Goal: Information Seeking & Learning: Learn about a topic

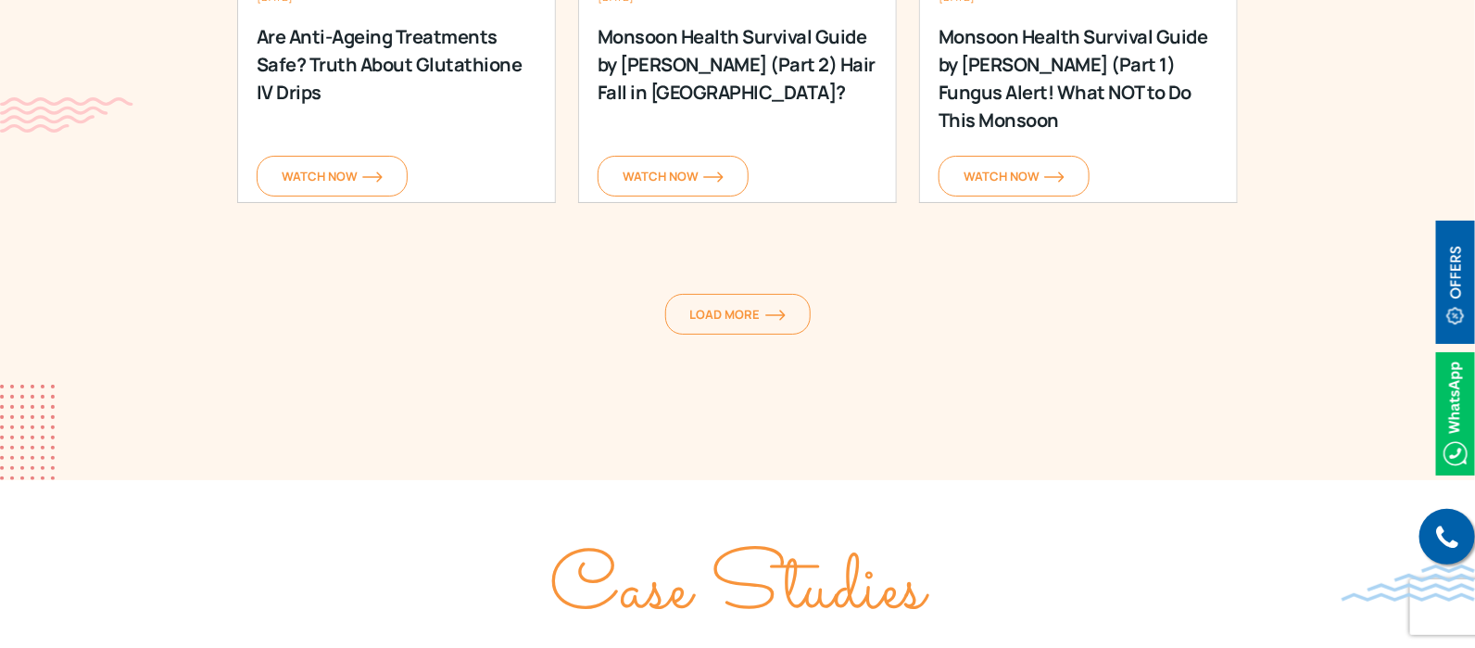
scroll to position [2895, 0]
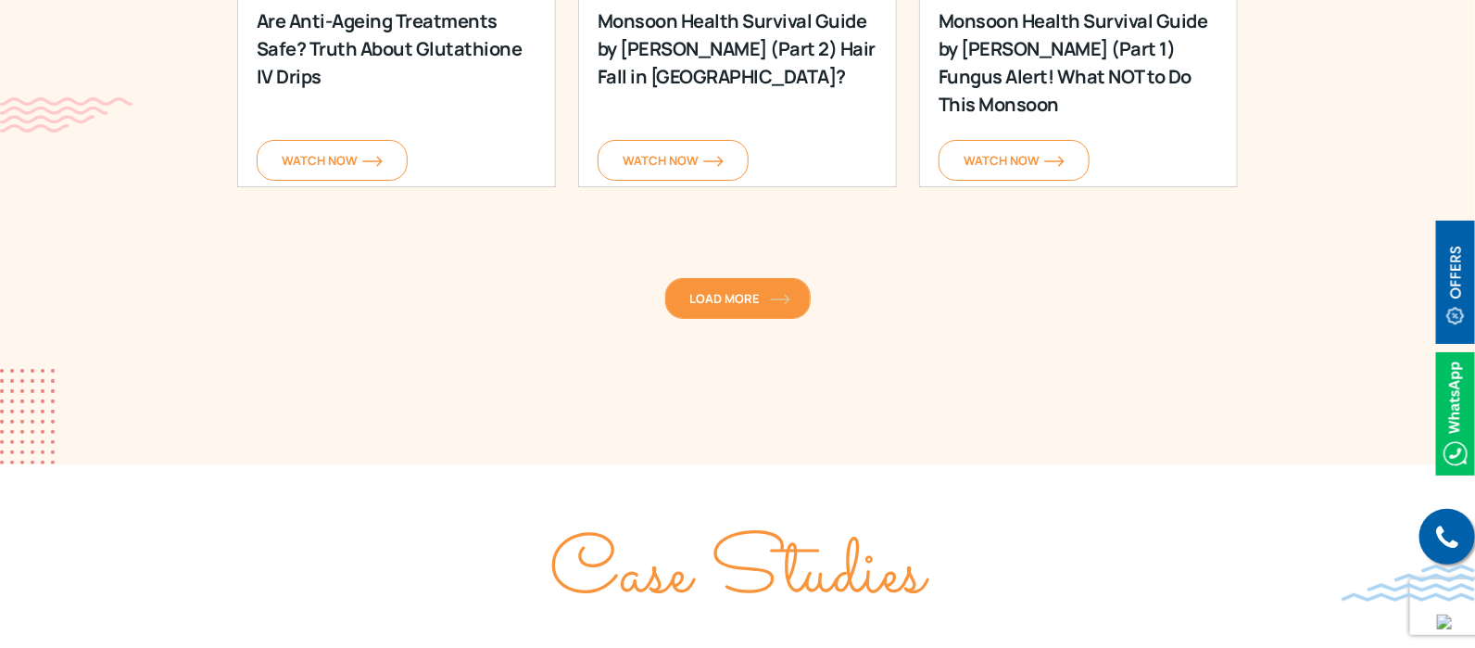
click at [732, 290] on span "Load More" at bounding box center [737, 298] width 95 height 17
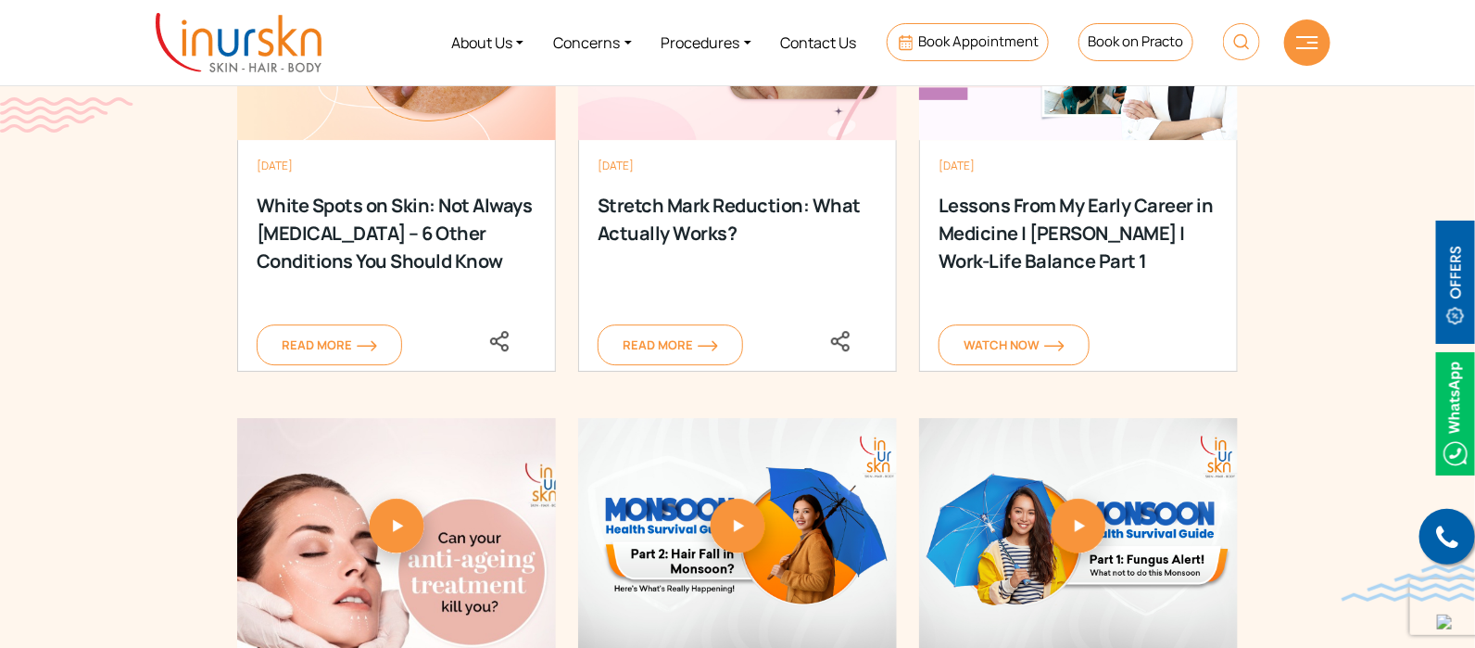
scroll to position [1853, 0]
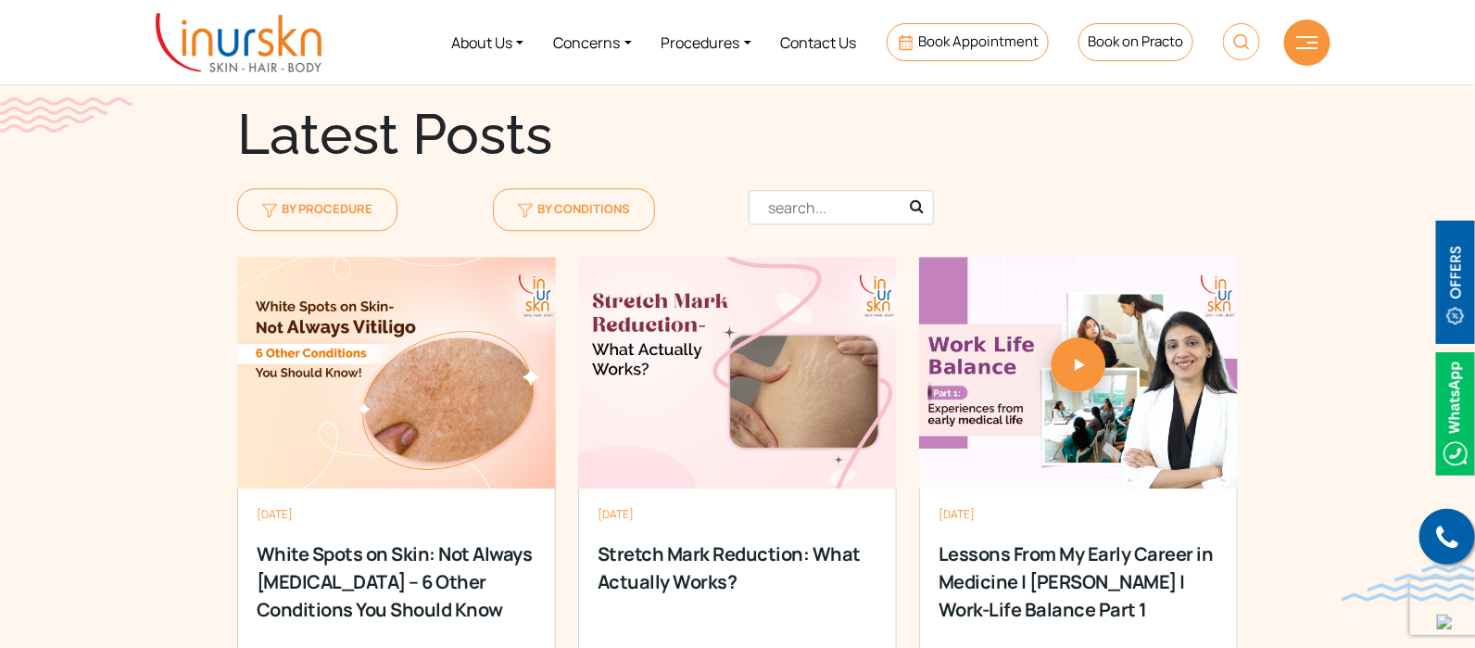
click at [831, 190] on input "text" at bounding box center [841, 207] width 185 height 34
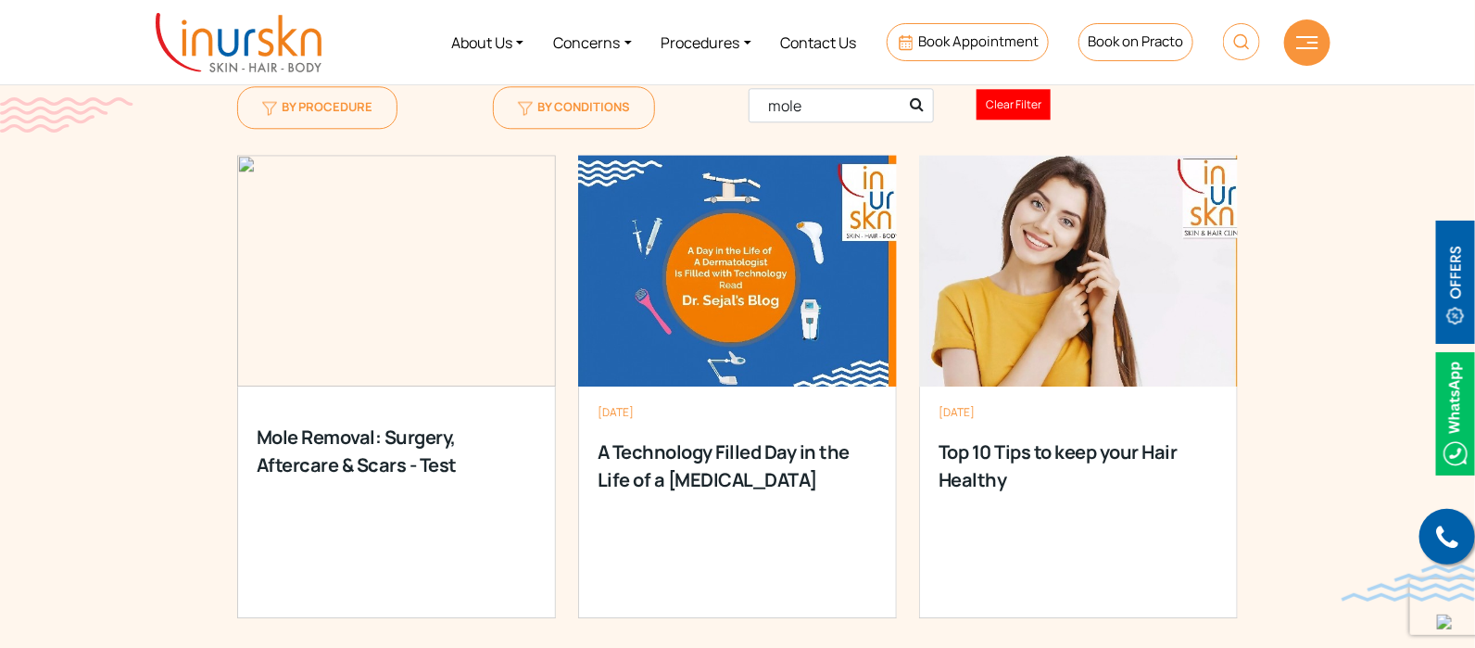
scroll to position [2085, 0]
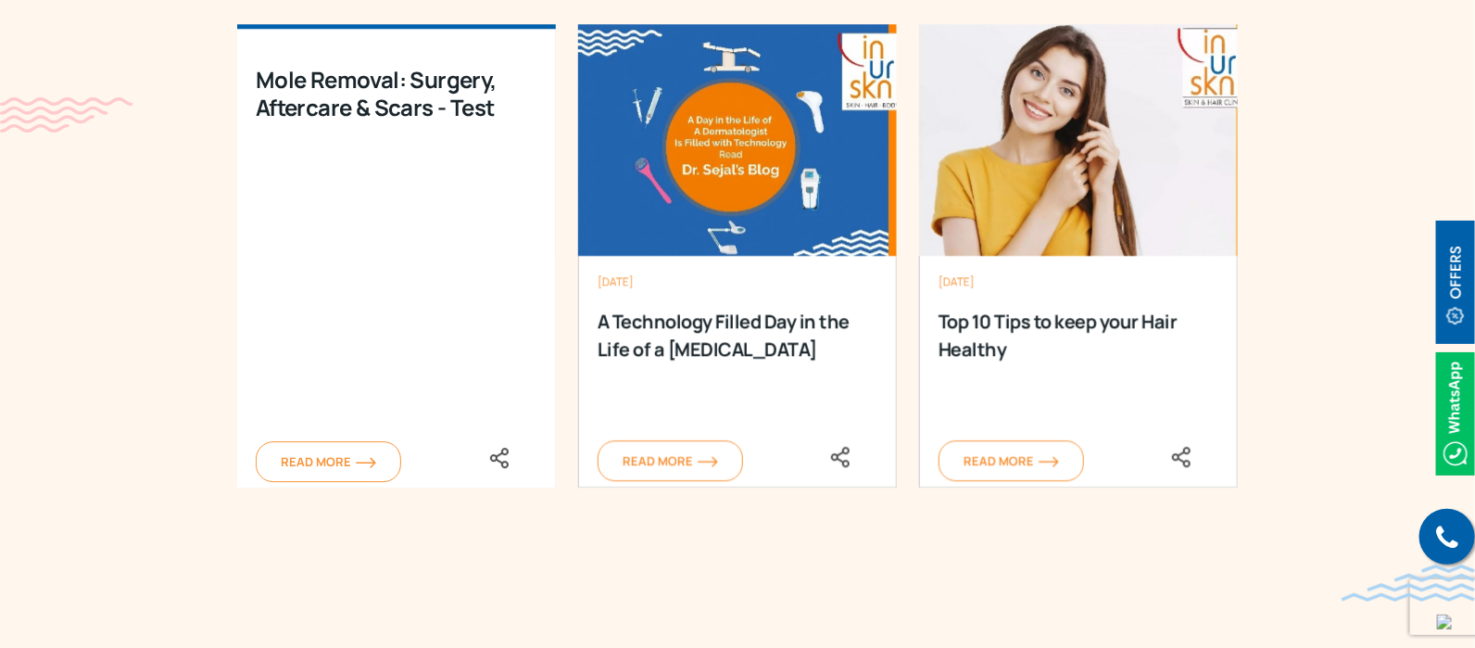
type input "mole"
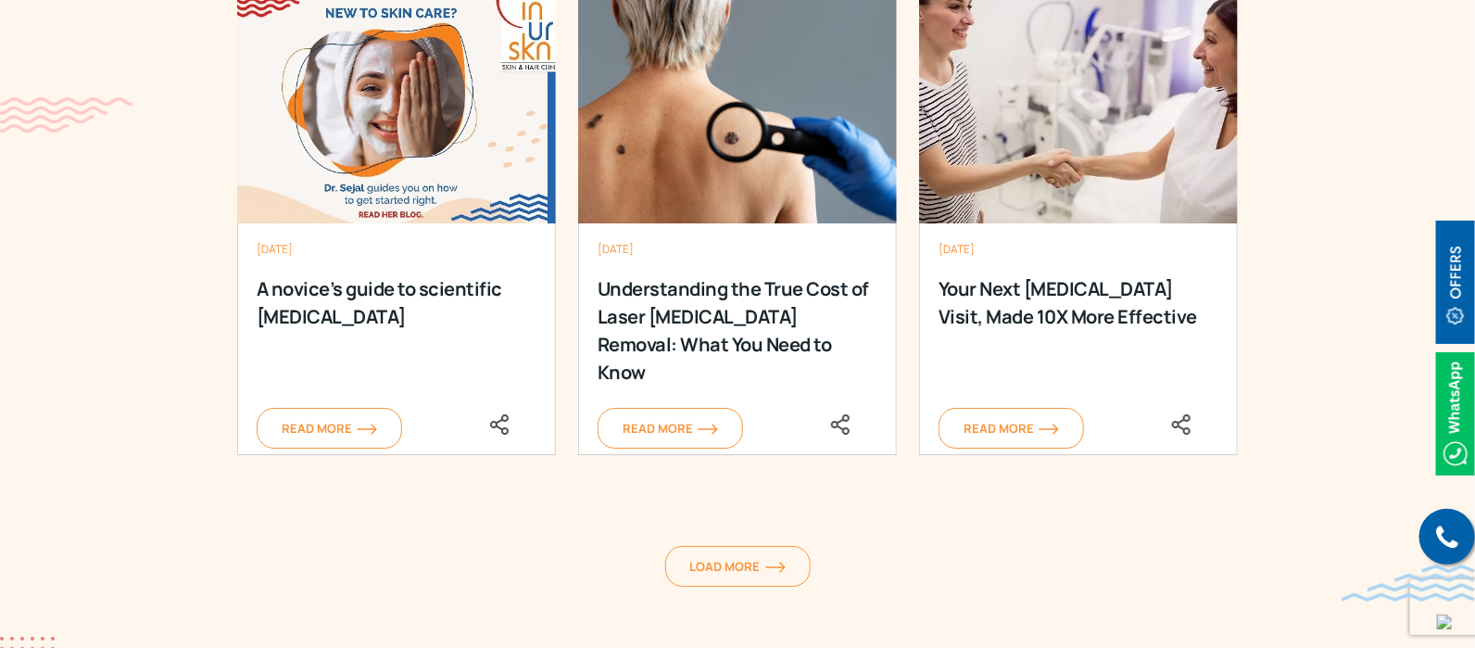
scroll to position [2780, 0]
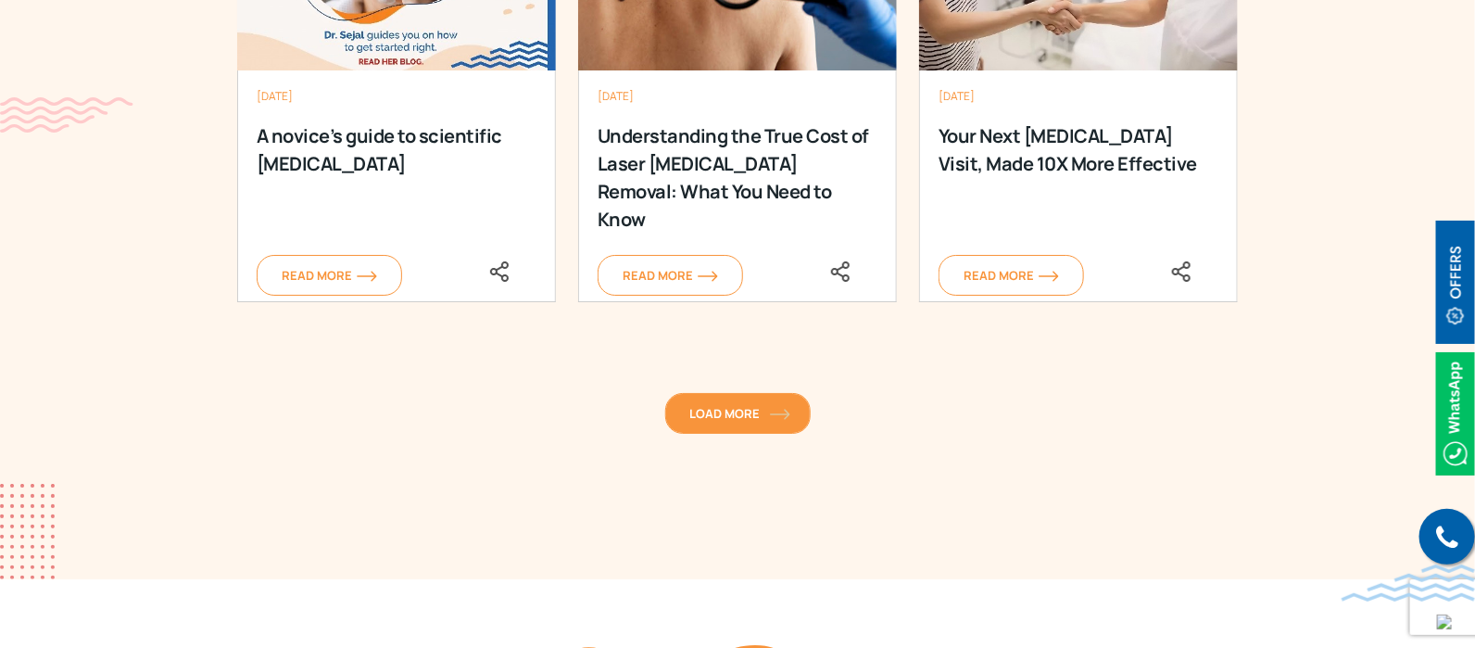
click at [772, 405] on span "Load More" at bounding box center [737, 413] width 95 height 17
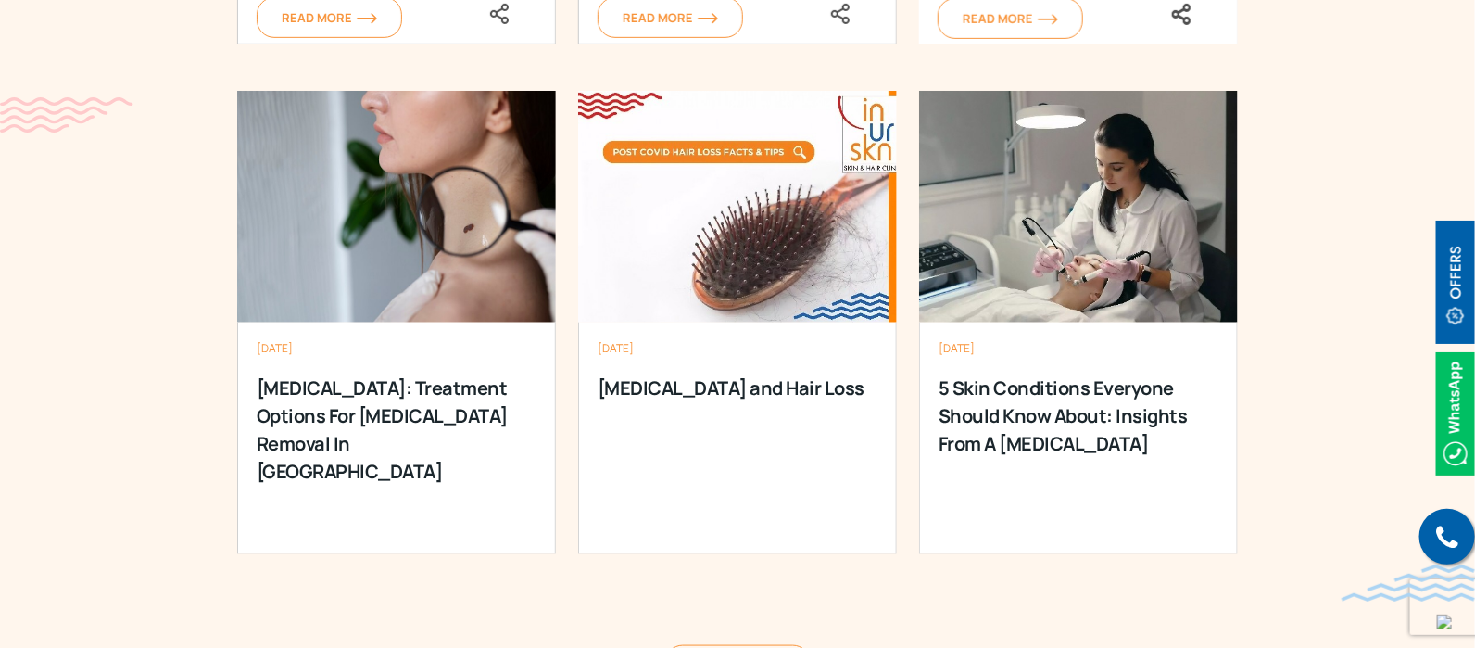
scroll to position [3706, 0]
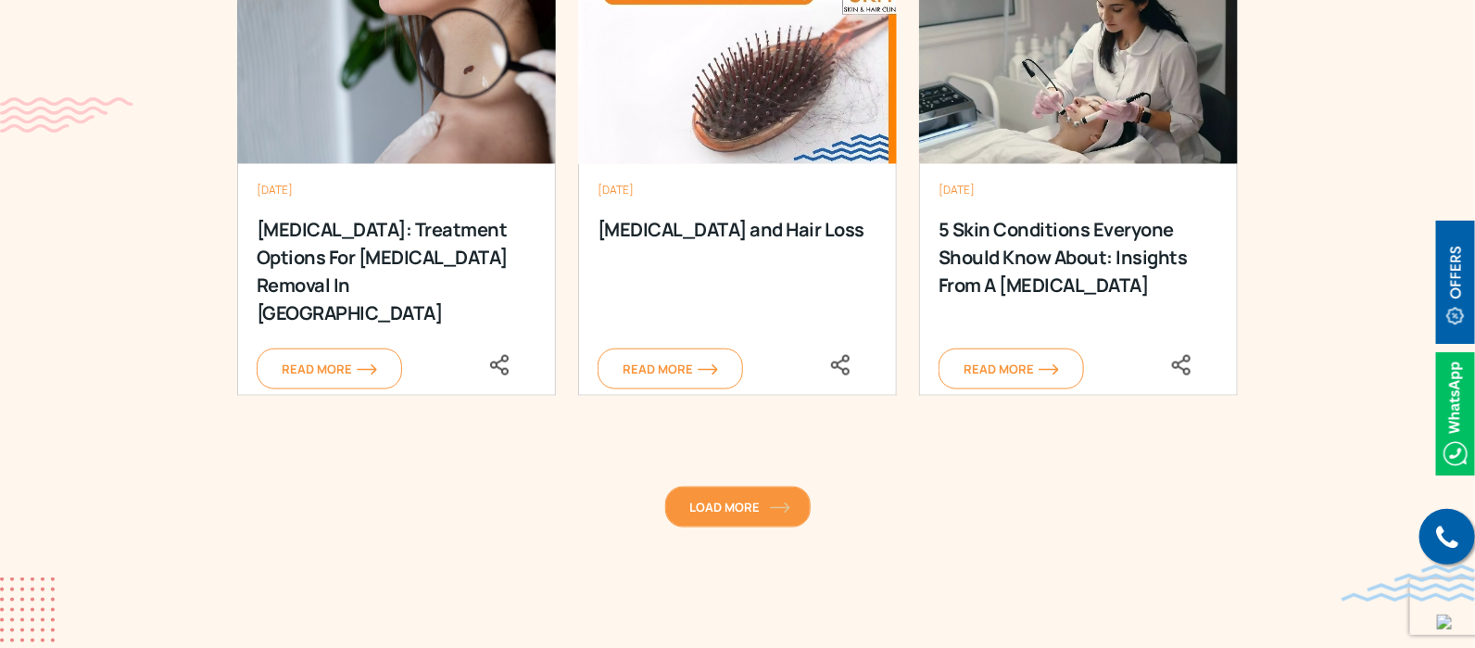
click at [755, 499] on span "Load More" at bounding box center [737, 507] width 95 height 17
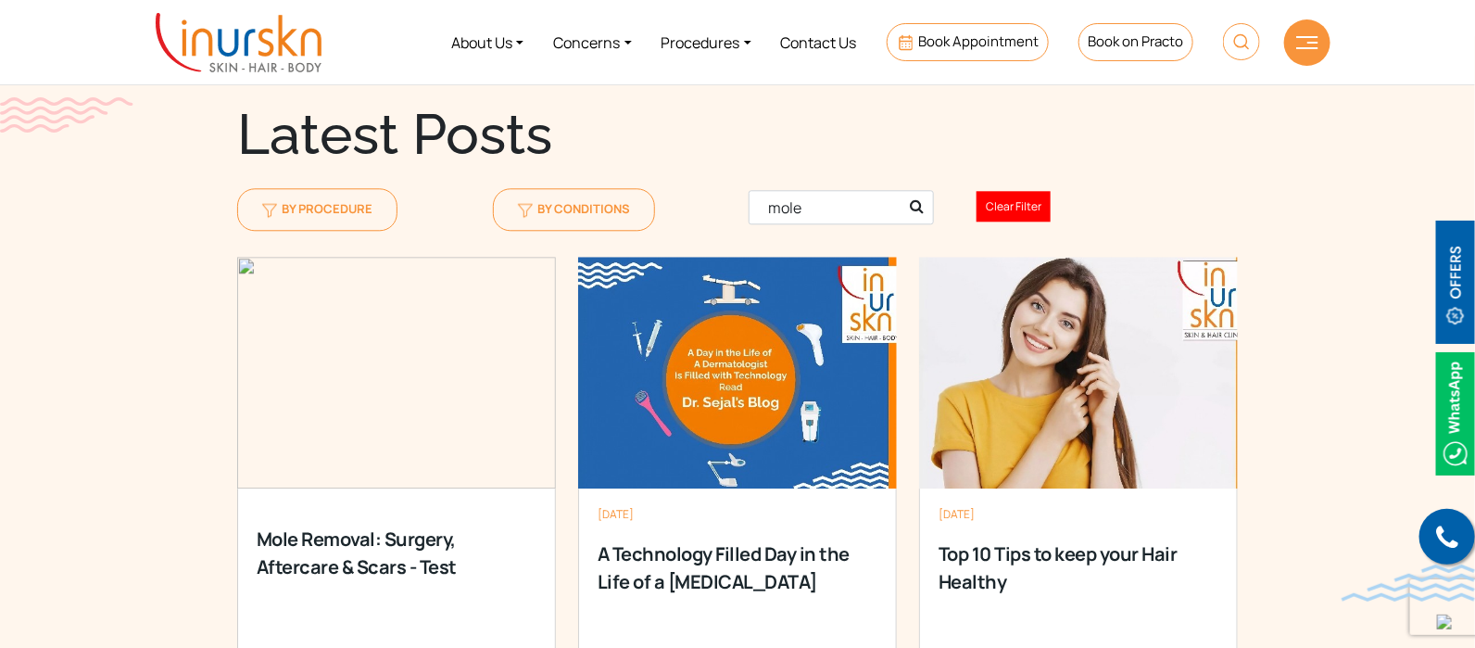
scroll to position [1043, 0]
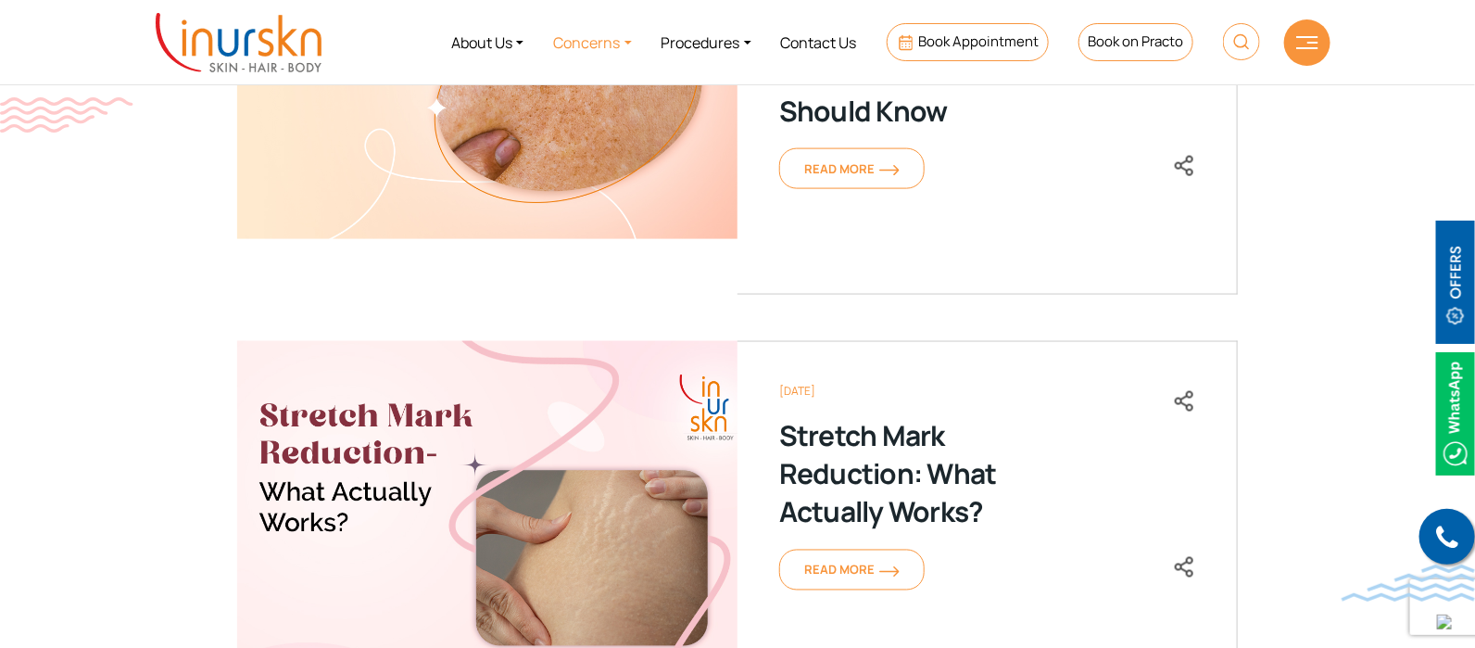
click at [591, 35] on link "Concerns" at bounding box center [592, 42] width 108 height 70
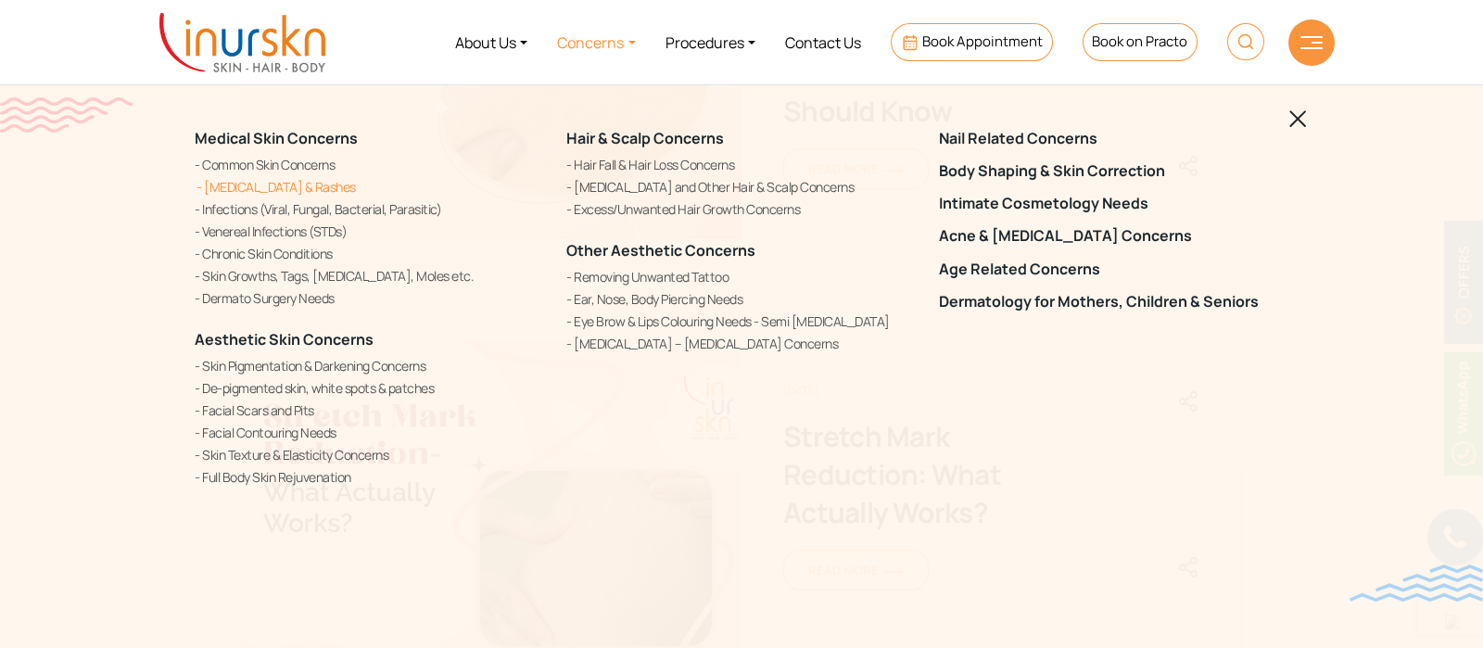
click at [266, 187] on link "[MEDICAL_DATA] & Rashes" at bounding box center [369, 186] width 349 height 19
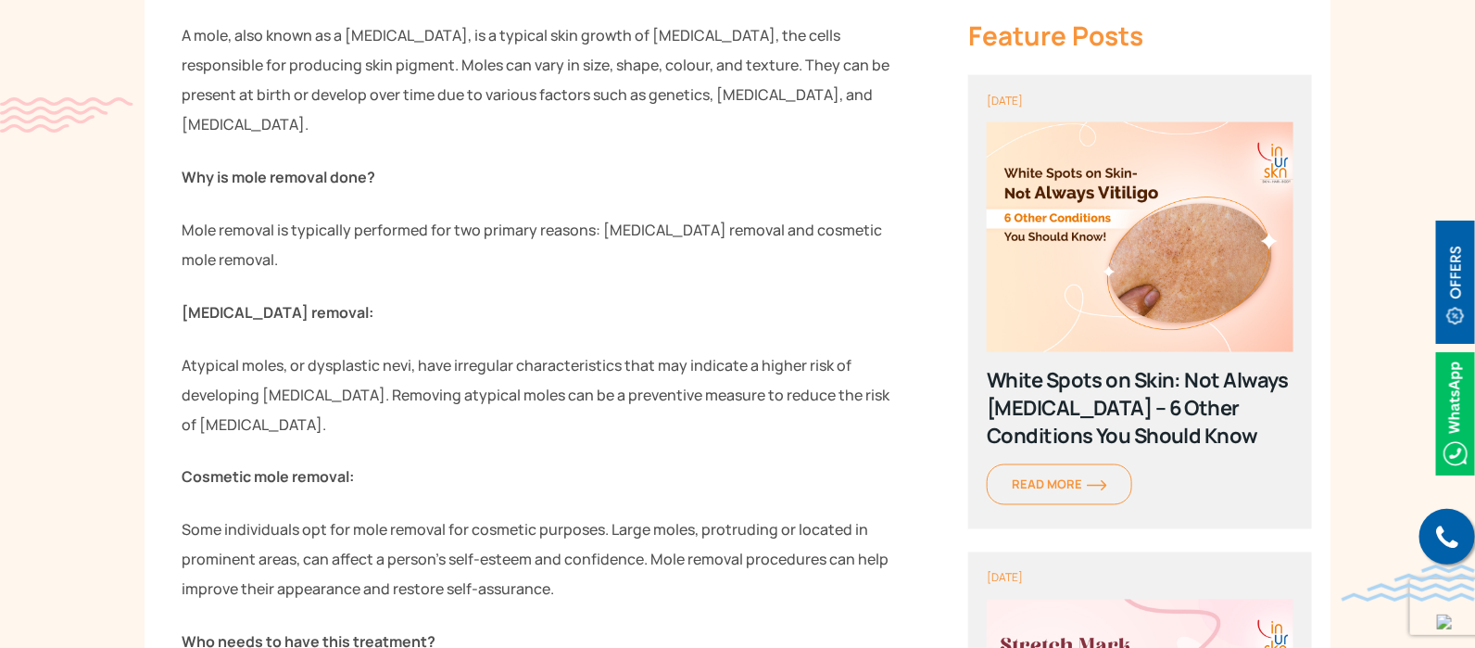
scroll to position [1043, 0]
